Goal: Task Accomplishment & Management: Use online tool/utility

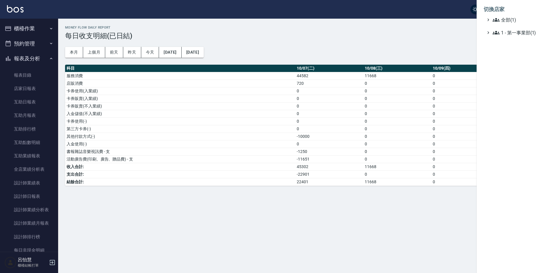
scroll to position [102, 0]
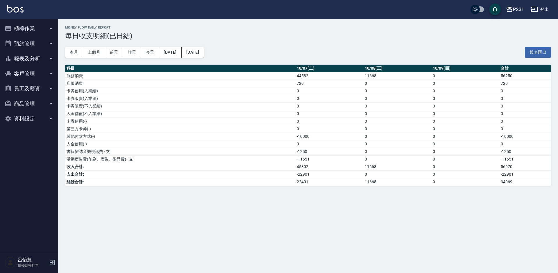
click at [22, 27] on button "櫃檯作業" at bounding box center [29, 28] width 54 height 15
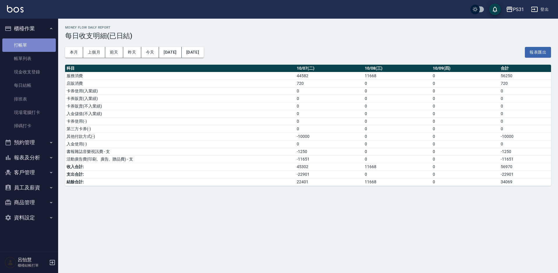
click at [25, 42] on link "打帳單" at bounding box center [29, 44] width 54 height 13
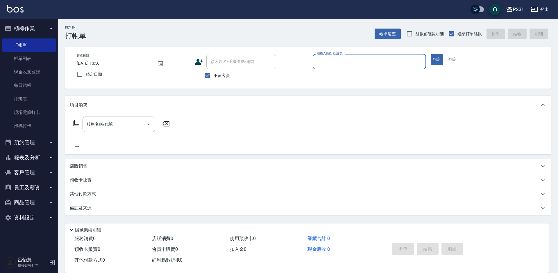
click at [354, 65] on input "服務人員姓名/編號" at bounding box center [370, 61] width 108 height 10
type input "Zhan-10"
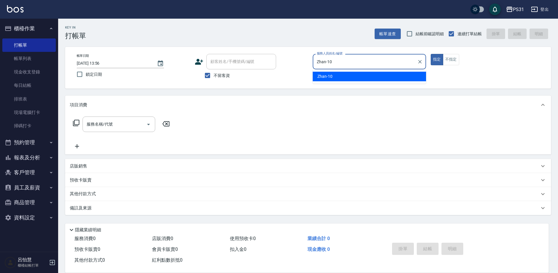
type button "true"
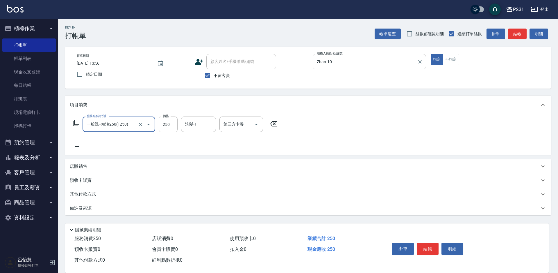
type input "一般洗+精油250(1250)"
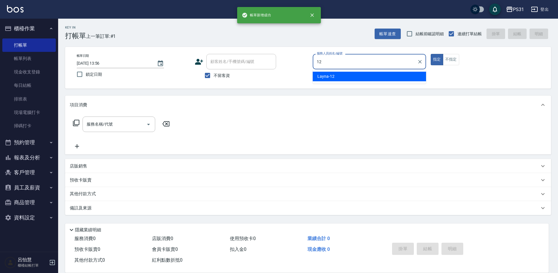
type input "Layna-12"
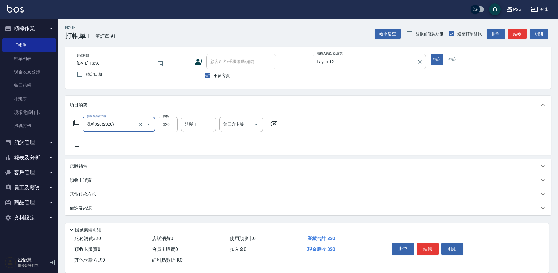
type input "洗剪320(2320)"
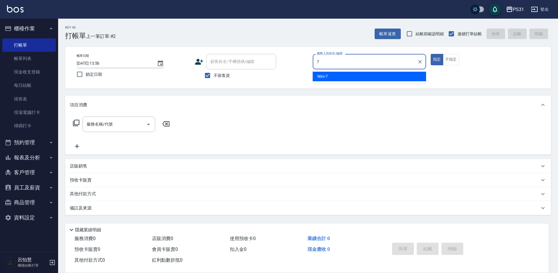
type input "Nini-7"
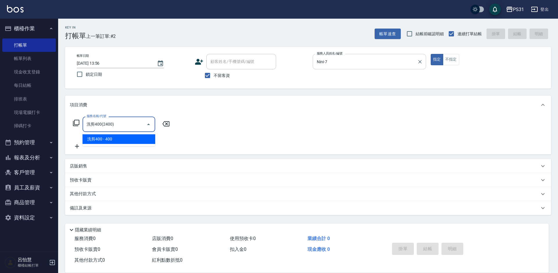
type input "洗剪400(2400)"
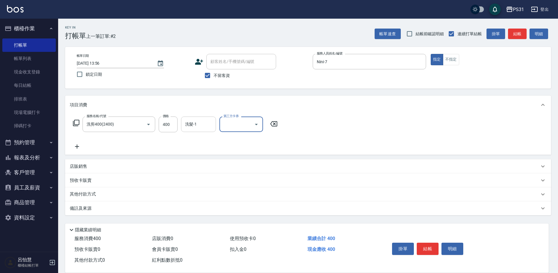
click at [182, 123] on div "洗髮-1" at bounding box center [198, 123] width 35 height 15
type input "王偉哲-21"
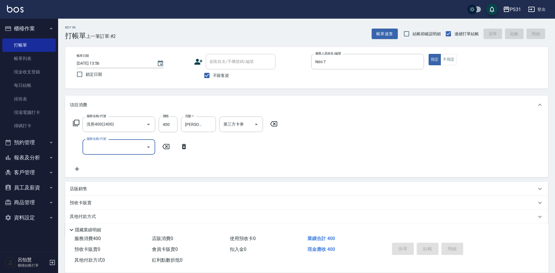
type input "2025/10/09 13:57"
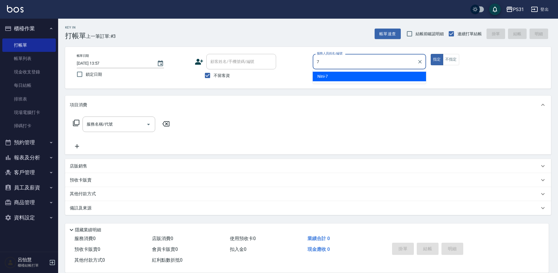
type input "Nini-7"
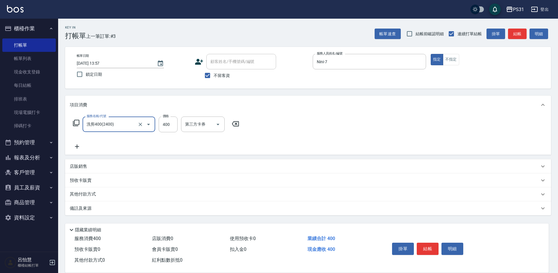
type input "洗剪400(2400)"
type input "360"
type input "豆豆-43"
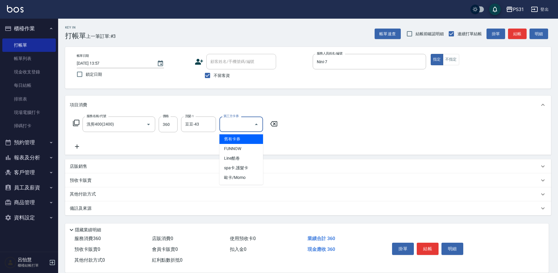
type input "舊有卡券"
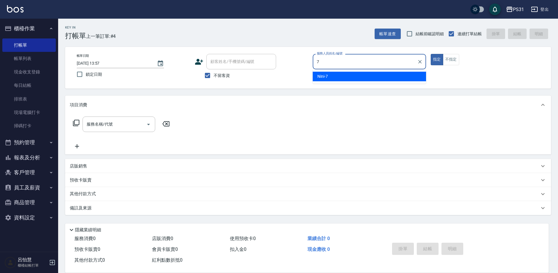
type input "Nini-7"
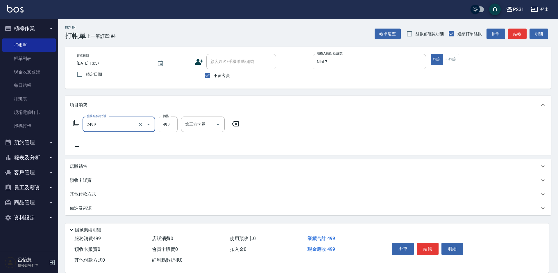
type input "499洗剪套餐(2499)"
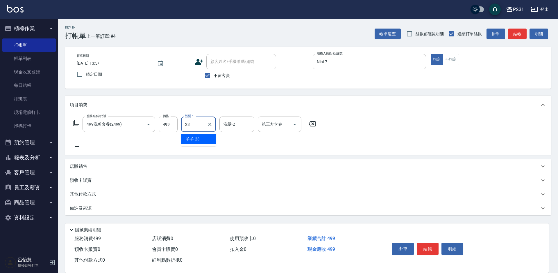
type input "羊羊-23"
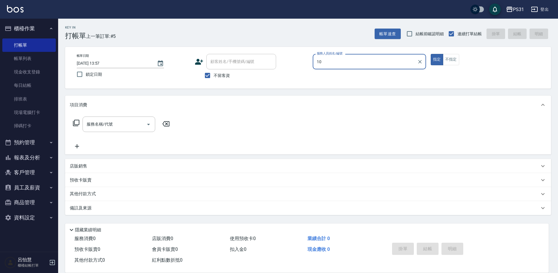
type input "Zhan-10"
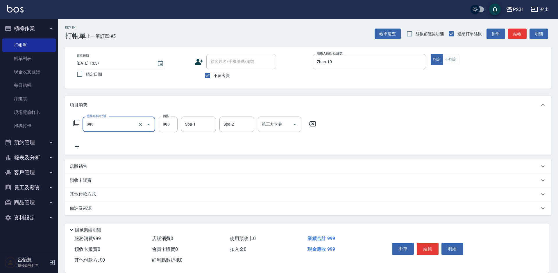
type input "精油套餐999(999)"
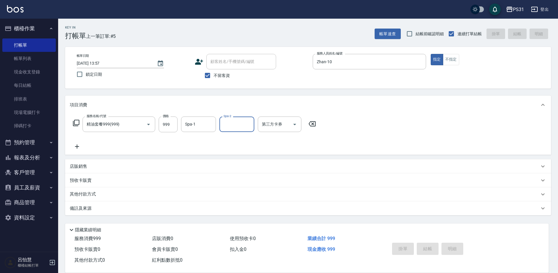
type input "2025/10/09 13:58"
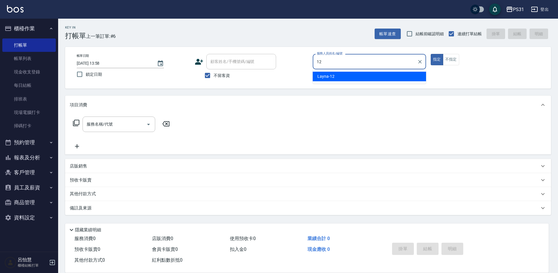
type input "Layna-12"
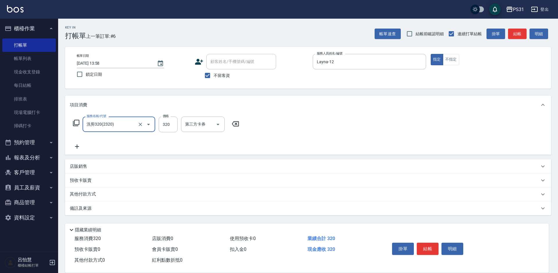
type input "洗剪320(2320)"
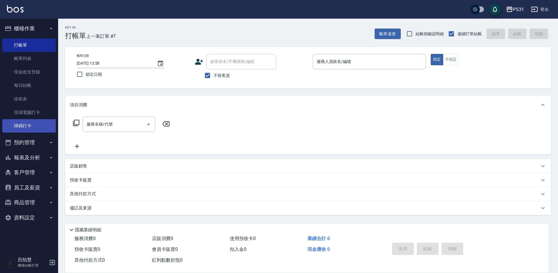
click at [29, 125] on link "掃碼打卡" at bounding box center [29, 125] width 54 height 13
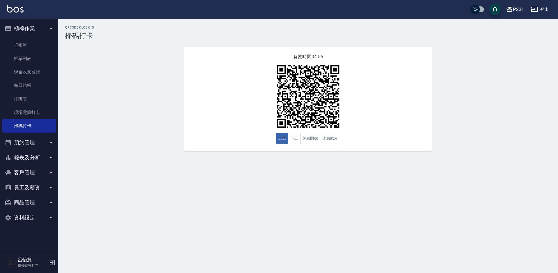
click at [49, 26] on icon "button" at bounding box center [51, 28] width 5 height 5
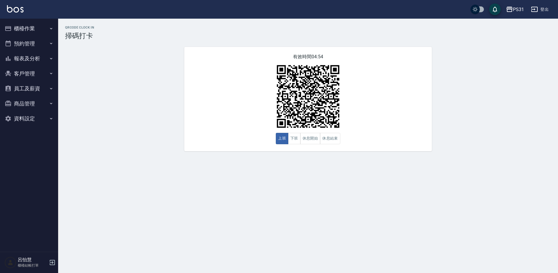
click at [36, 86] on button "員工及薪資" at bounding box center [29, 88] width 54 height 15
click at [35, 101] on link "全店打卡記錄" at bounding box center [29, 104] width 54 height 13
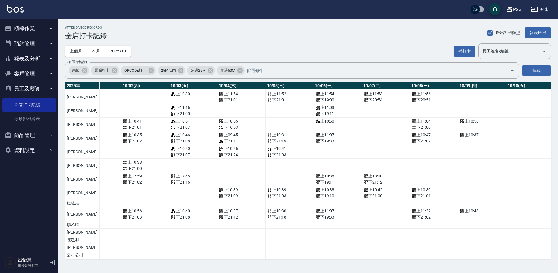
scroll to position [135, 0]
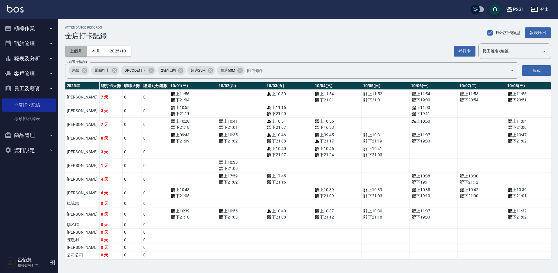
click at [78, 49] on button "上個月" at bounding box center [76, 51] width 22 height 11
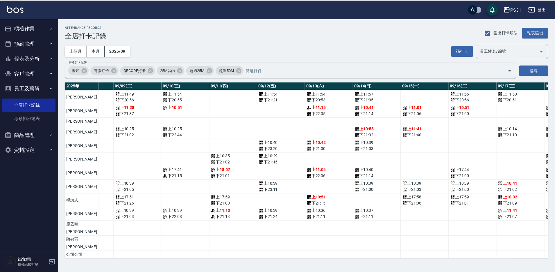
scroll to position [135, 0]
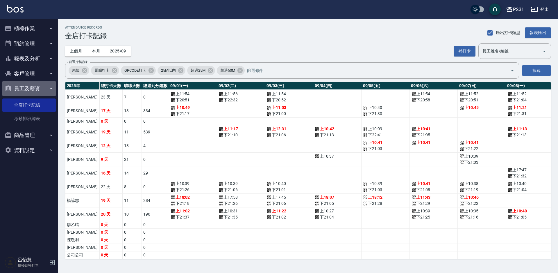
click at [24, 88] on button "員工及薪資" at bounding box center [29, 88] width 54 height 15
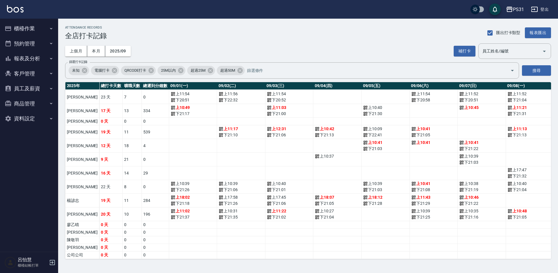
click at [32, 56] on button "報表及分析" at bounding box center [29, 58] width 54 height 15
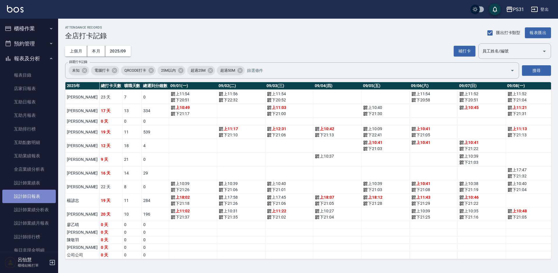
click at [31, 196] on link "設計師日報表" at bounding box center [29, 195] width 54 height 13
